Goal: Transaction & Acquisition: Purchase product/service

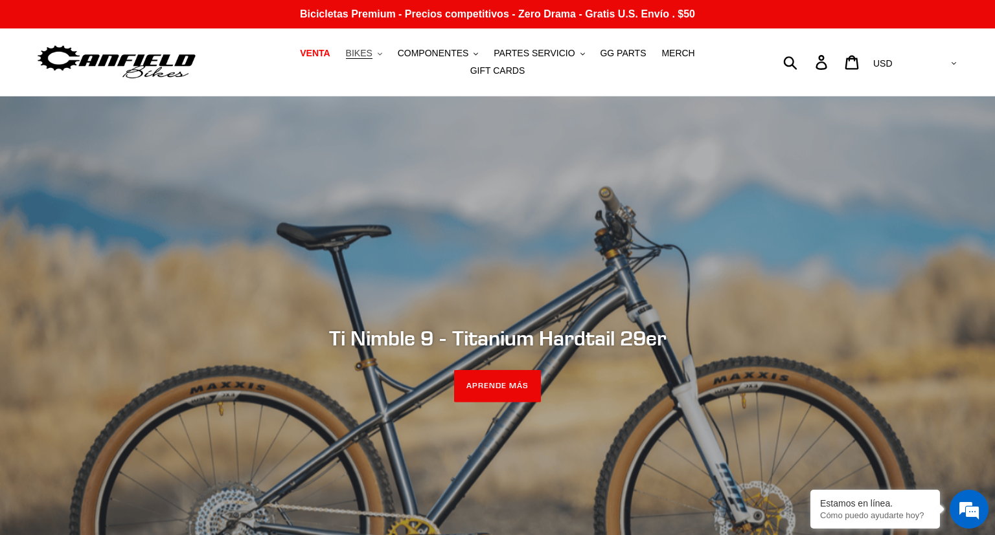
click at [356, 62] on button "BIKES .cls-1{fill:#231f20}" at bounding box center [363, 53] width 49 height 17
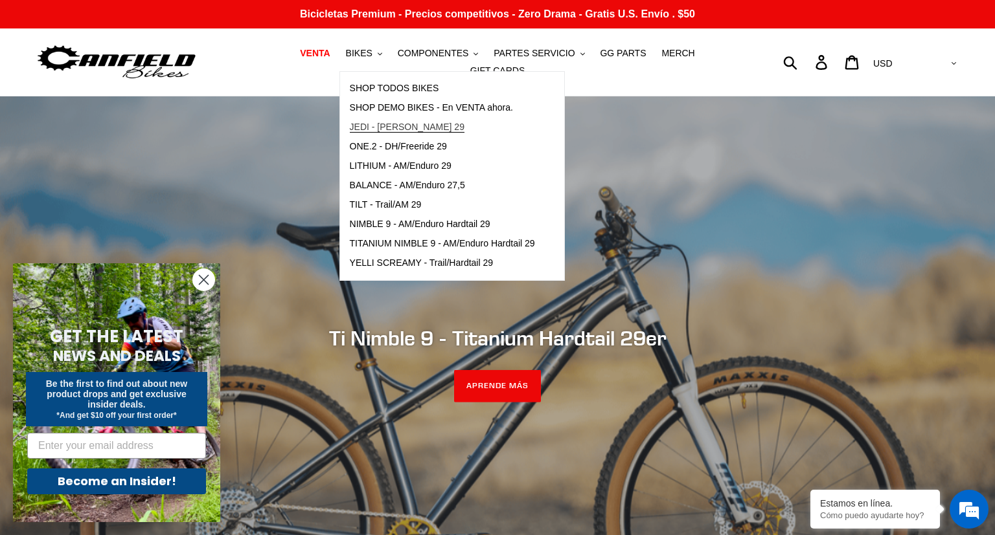
click at [376, 133] on span "JEDI - [PERSON_NAME] 29" at bounding box center [407, 127] width 115 height 11
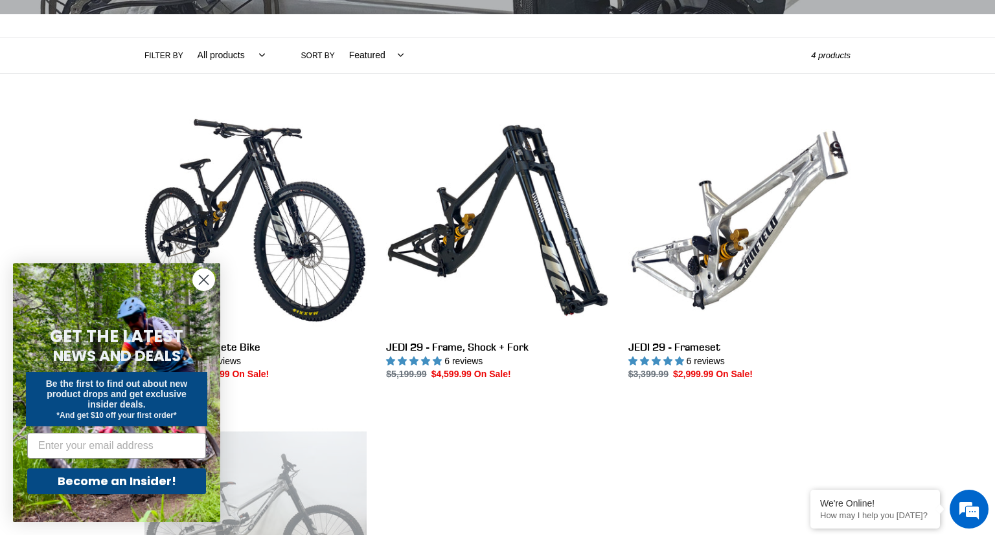
scroll to position [278, 0]
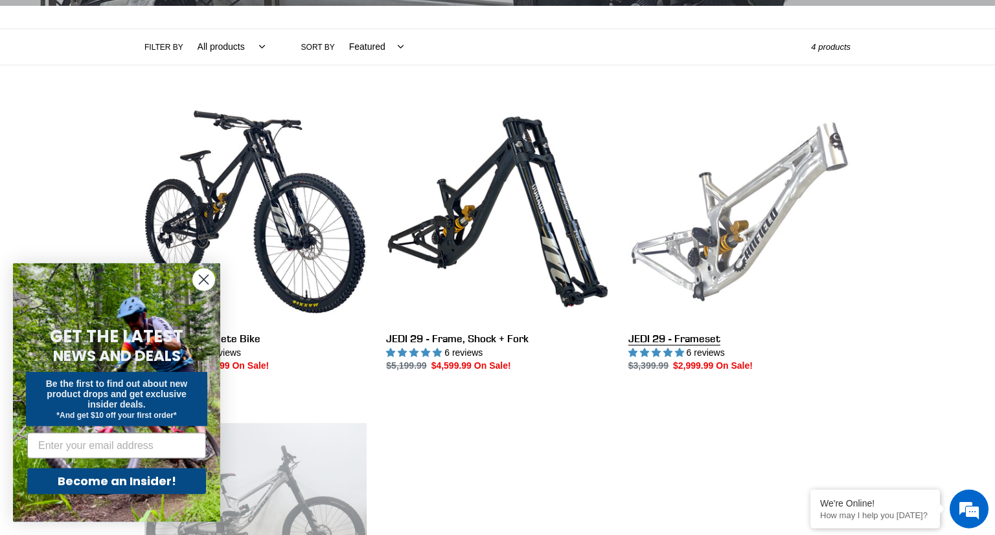
click at [752, 173] on link "JEDI 29 - Frameset" at bounding box center [739, 237] width 222 height 273
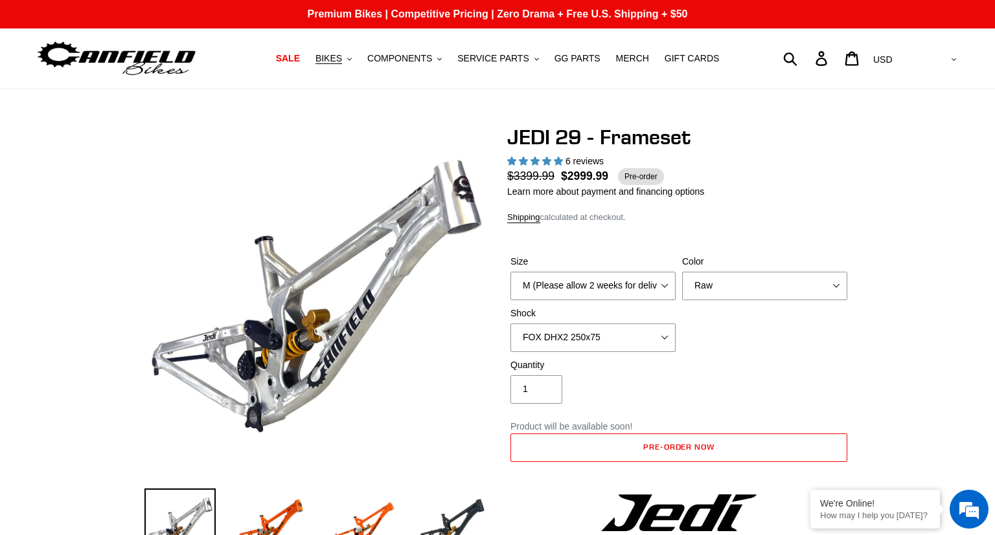
select select "highest-rating"
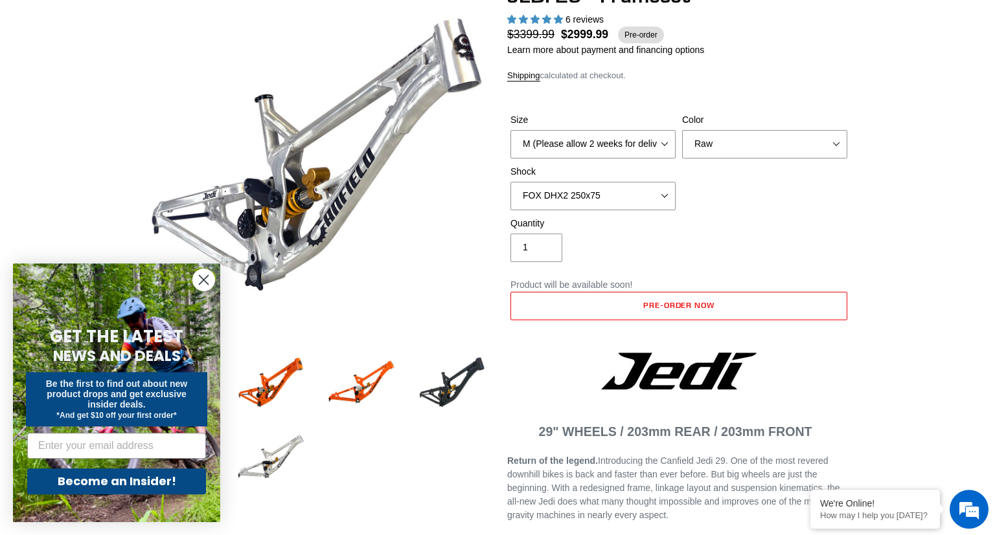
scroll to position [144, 0]
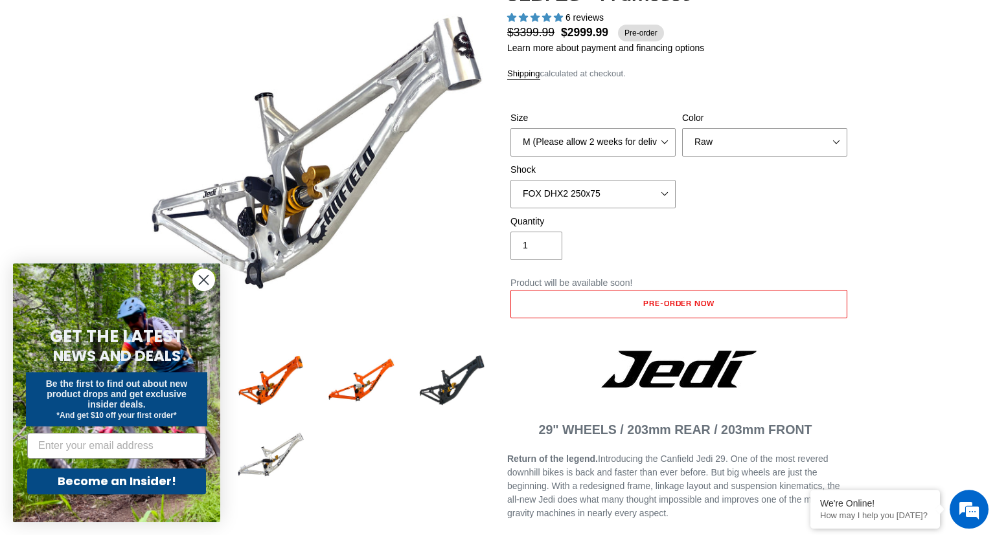
click at [196, 280] on circle "Close dialog" at bounding box center [203, 279] width 21 height 21
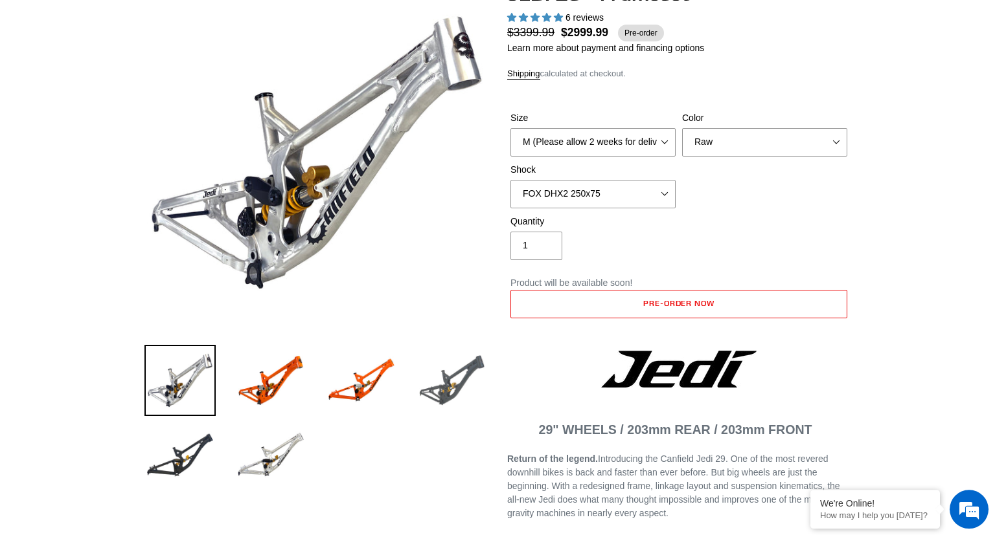
click at [462, 383] on img at bounding box center [451, 380] width 71 height 71
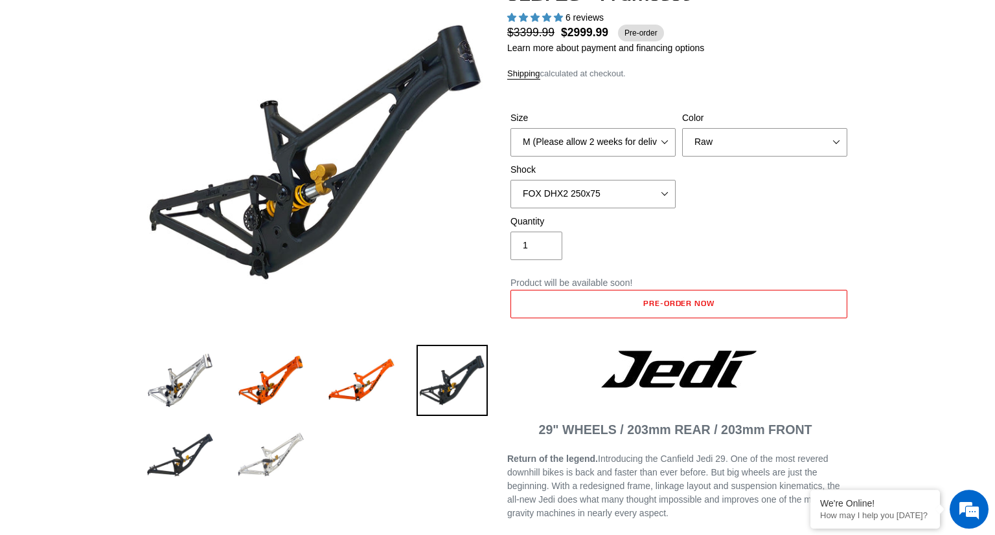
click at [277, 463] on img at bounding box center [270, 455] width 71 height 71
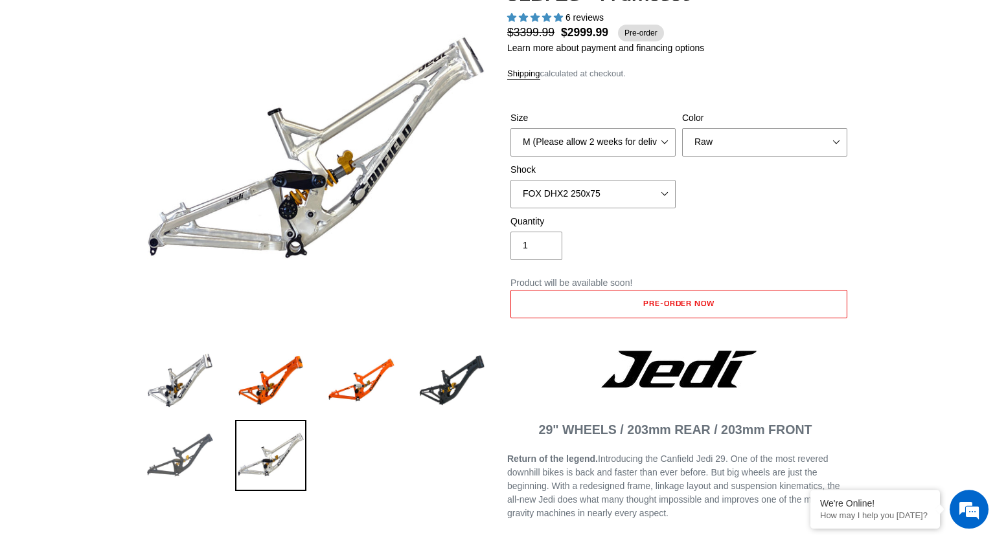
click at [176, 452] on img at bounding box center [179, 455] width 71 height 71
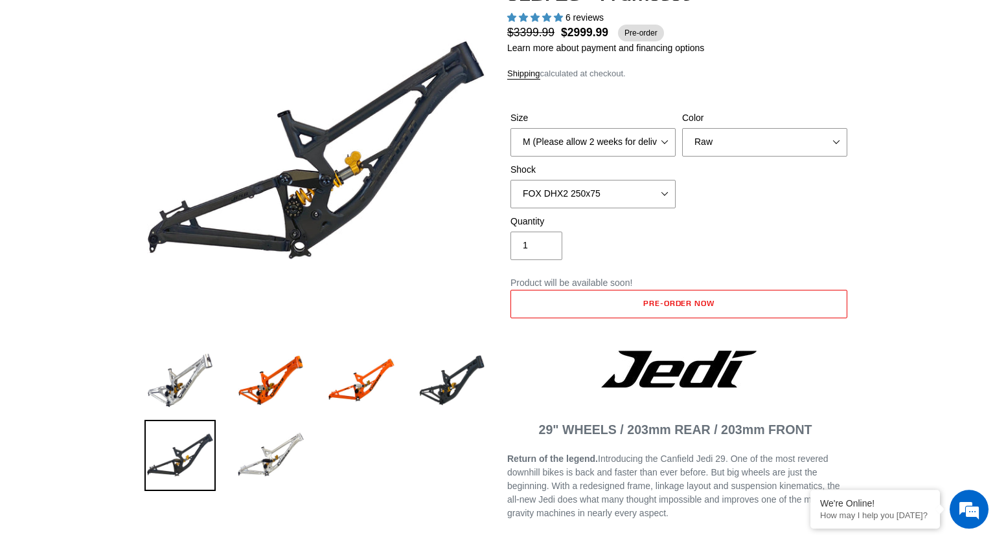
scroll to position [0, 0]
click at [452, 366] on img at bounding box center [451, 380] width 71 height 71
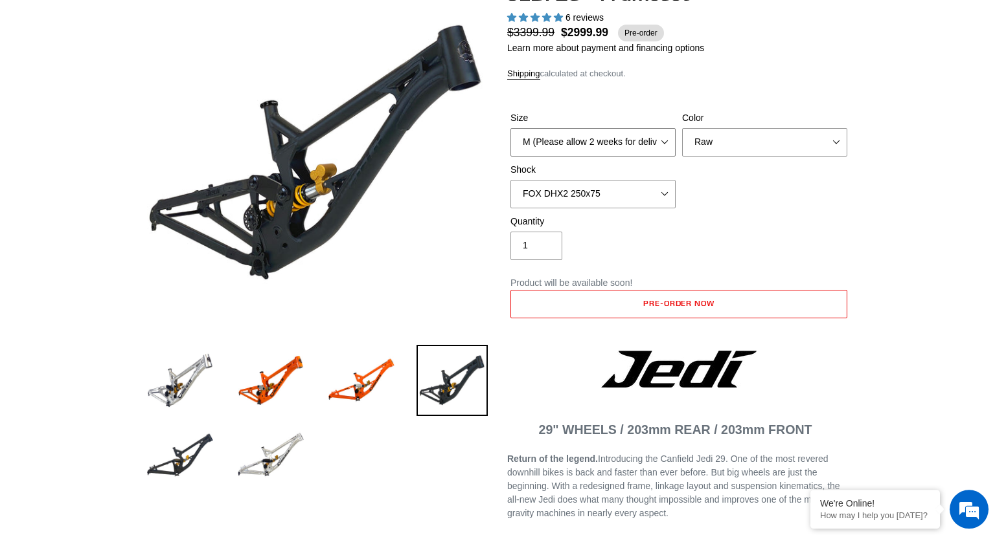
click at [510, 128] on select "M (Please allow 2 weeks for delivery) L (Please allow 2 weeks for delivery) XL" at bounding box center [592, 142] width 165 height 28
click at [644, 139] on select "M (Please allow 2 weeks for delivery) L (Please allow 2 weeks for delivery) XL" at bounding box center [592, 142] width 165 height 28
click at [682, 128] on select "Orange Raw Stealth Black" at bounding box center [764, 142] width 165 height 28
select select "Stealth Black"
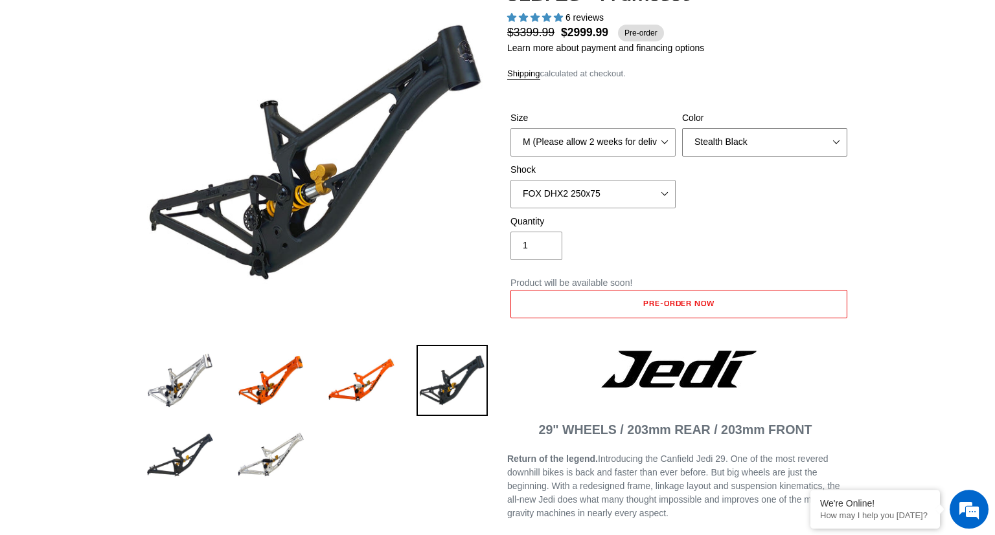
click option "Stealth Black" at bounding box center [0, 0] width 0 height 0
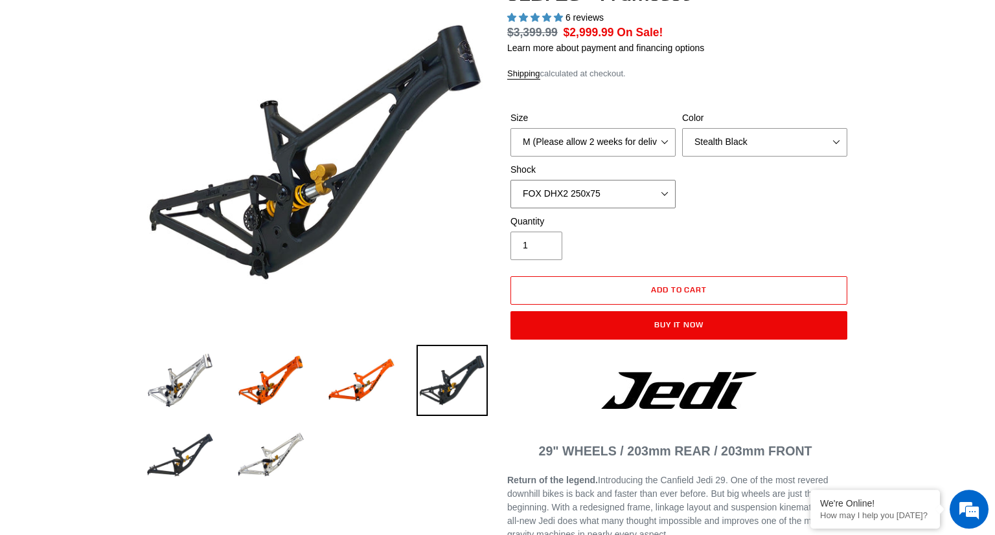
click at [510, 180] on select "No Shock FOX DHX2 250x75 RockShox Vivid Ultimate DH 250x75 EXT e-Storia LOX V3" at bounding box center [592, 194] width 165 height 28
select select "EXT e-Storia LOX V3"
click option "EXT e-Storia LOX V3" at bounding box center [0, 0] width 0 height 0
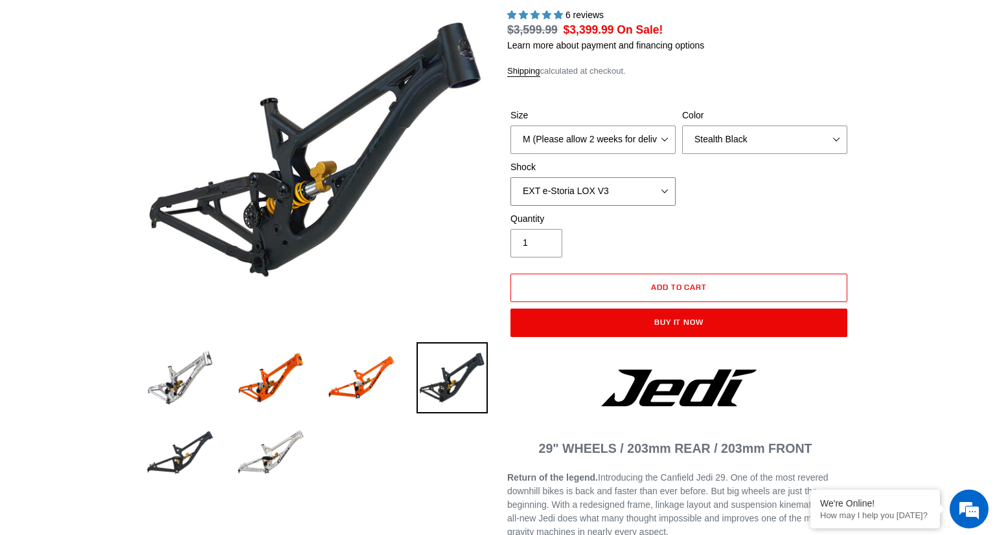
scroll to position [126, 0]
